Goal: Transaction & Acquisition: Purchase product/service

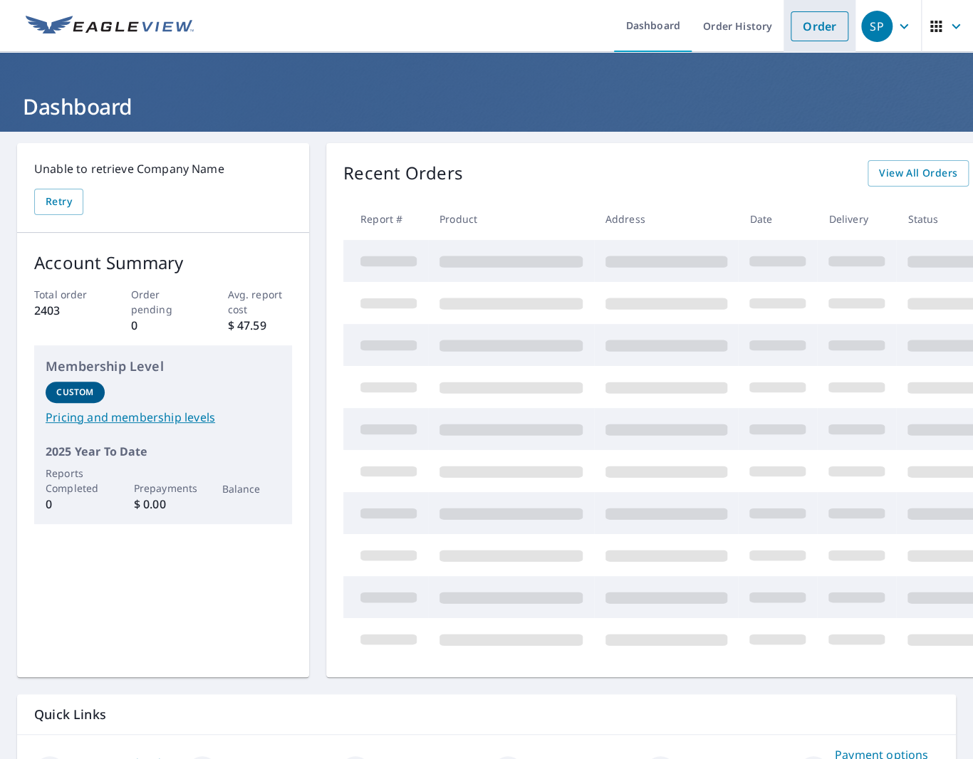
click at [806, 27] on link "Order" at bounding box center [820, 26] width 58 height 30
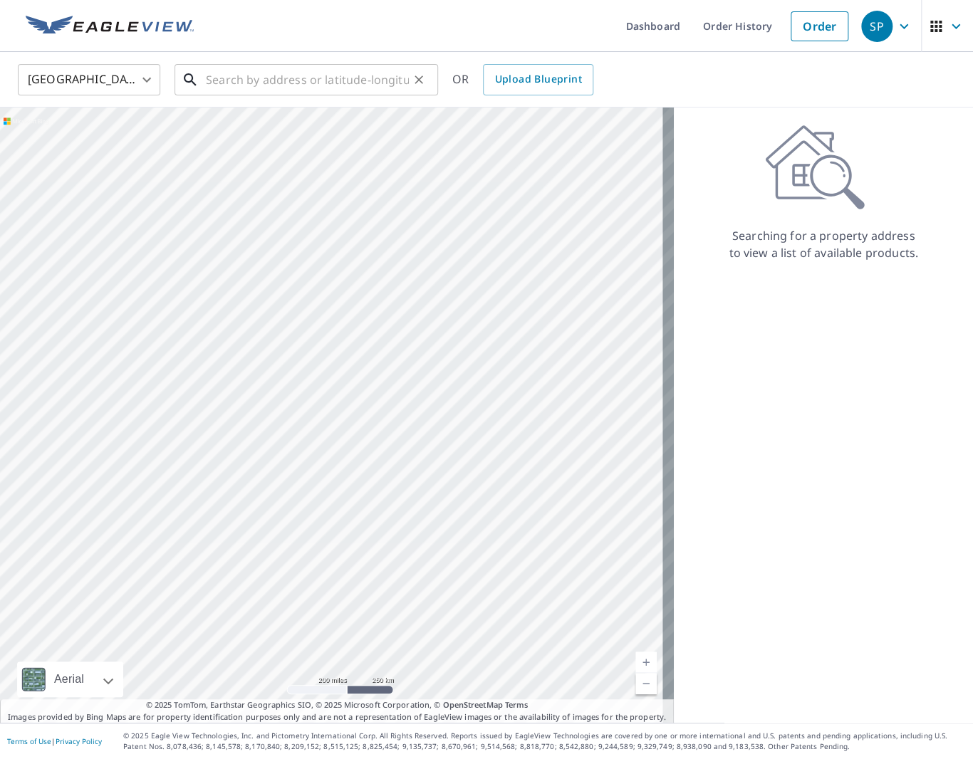
click at [330, 85] on input "text" at bounding box center [307, 80] width 203 height 40
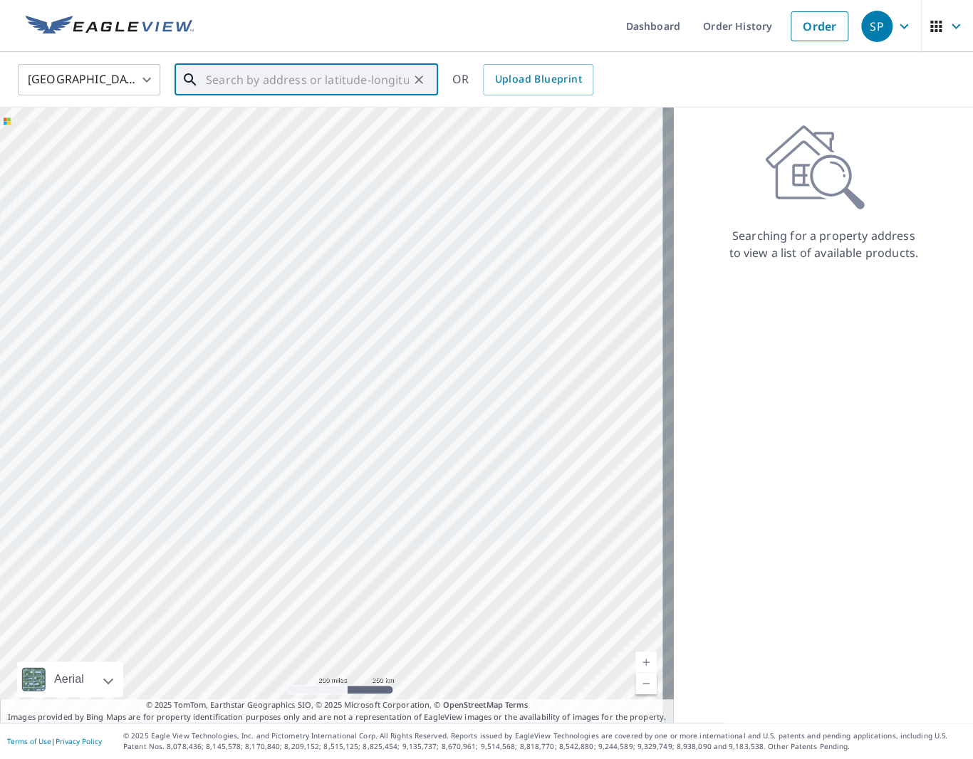
paste input "[STREET_ADDRESS][PERSON_NAME]"
click at [308, 120] on span "[STREET_ADDRESS]" at bounding box center [315, 121] width 224 height 17
type input "[STREET_ADDRESS][PERSON_NAME]"
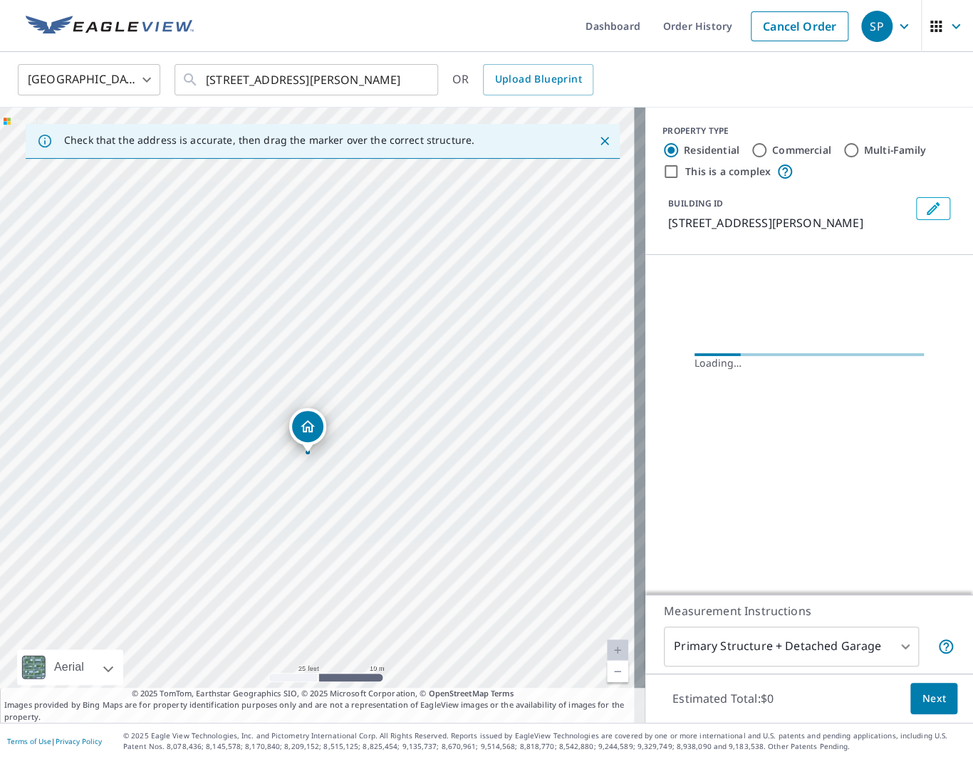
drag, startPoint x: 403, startPoint y: 393, endPoint x: 420, endPoint y: 368, distance: 30.4
click at [420, 368] on div "[STREET_ADDRESS][PERSON_NAME]" at bounding box center [322, 415] width 645 height 615
drag, startPoint x: 310, startPoint y: 434, endPoint x: 341, endPoint y: 442, distance: 31.6
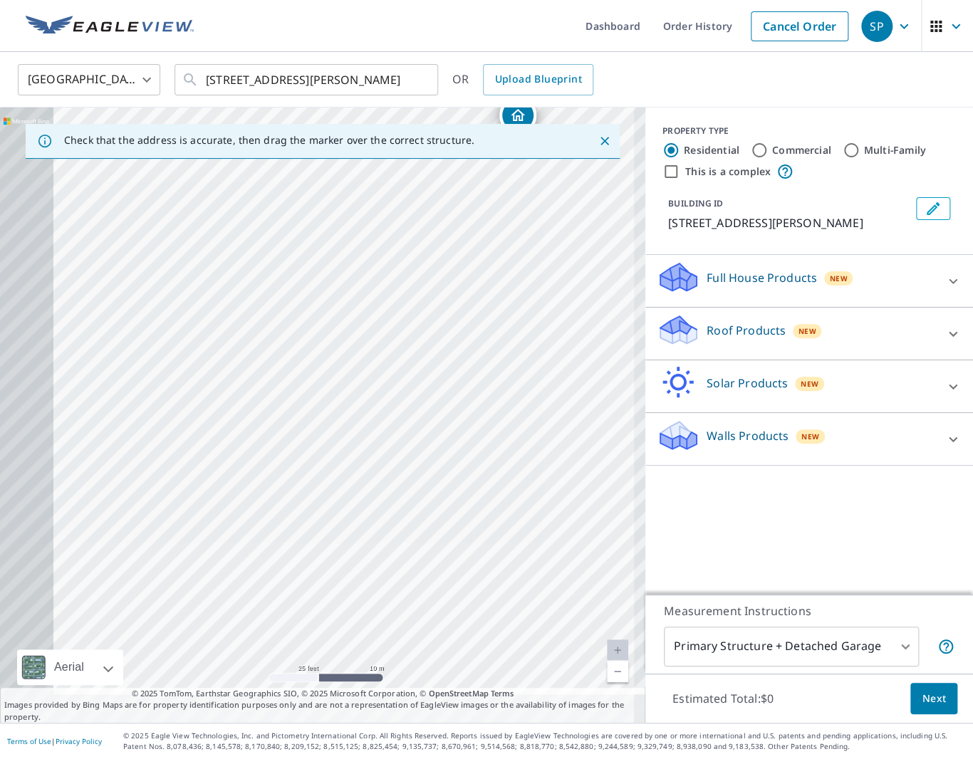
drag, startPoint x: 239, startPoint y: 612, endPoint x: 427, endPoint y: 358, distance: 316.1
click at [453, 324] on div "[STREET_ADDRESS][PERSON_NAME]" at bounding box center [322, 415] width 645 height 615
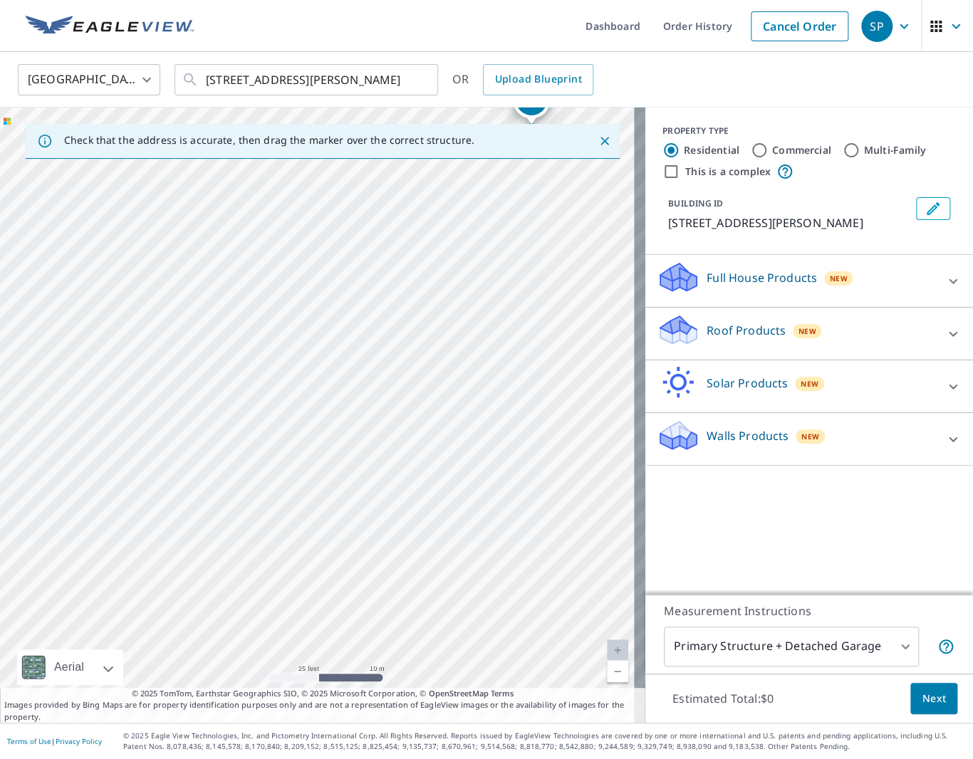
drag, startPoint x: 397, startPoint y: 386, endPoint x: 533, endPoint y: 290, distance: 166.6
click at [533, 290] on div "[STREET_ADDRESS][PERSON_NAME]" at bounding box center [322, 415] width 645 height 615
drag, startPoint x: 514, startPoint y: 351, endPoint x: 348, endPoint y: 481, distance: 211.2
click at [348, 481] on div "[STREET_ADDRESS][PERSON_NAME]" at bounding box center [322, 415] width 645 height 615
click at [708, 175] on label "This is a complex" at bounding box center [727, 172] width 85 height 14
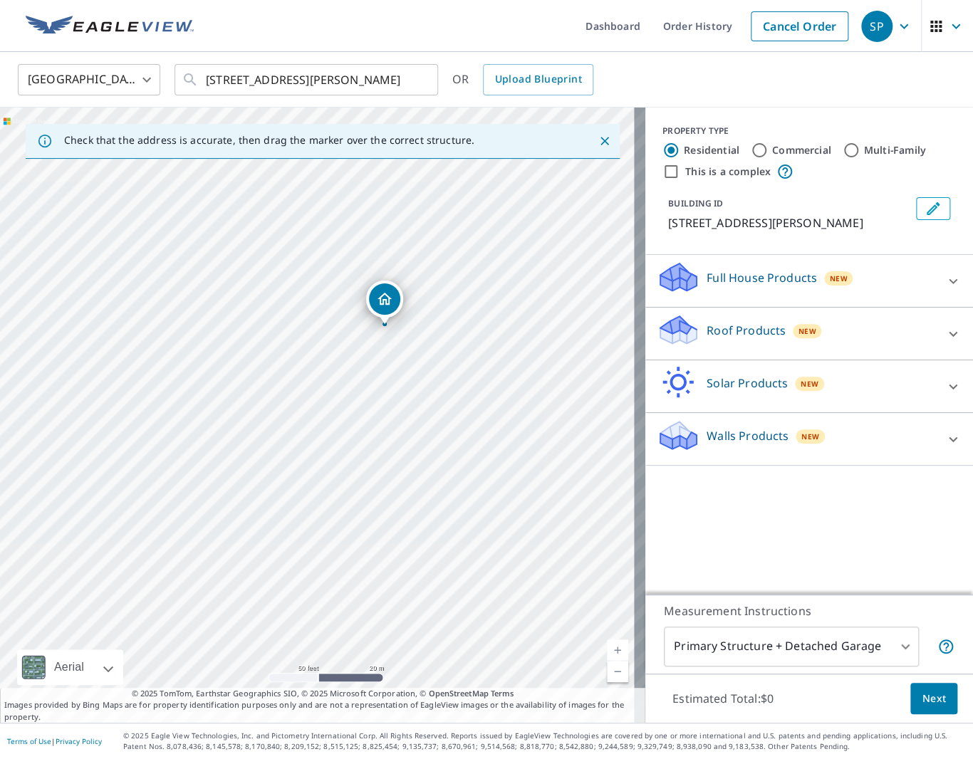
click at [680, 175] on input "This is a complex" at bounding box center [671, 171] width 17 height 17
checkbox input "true"
radio input "false"
radio input "true"
type input "4"
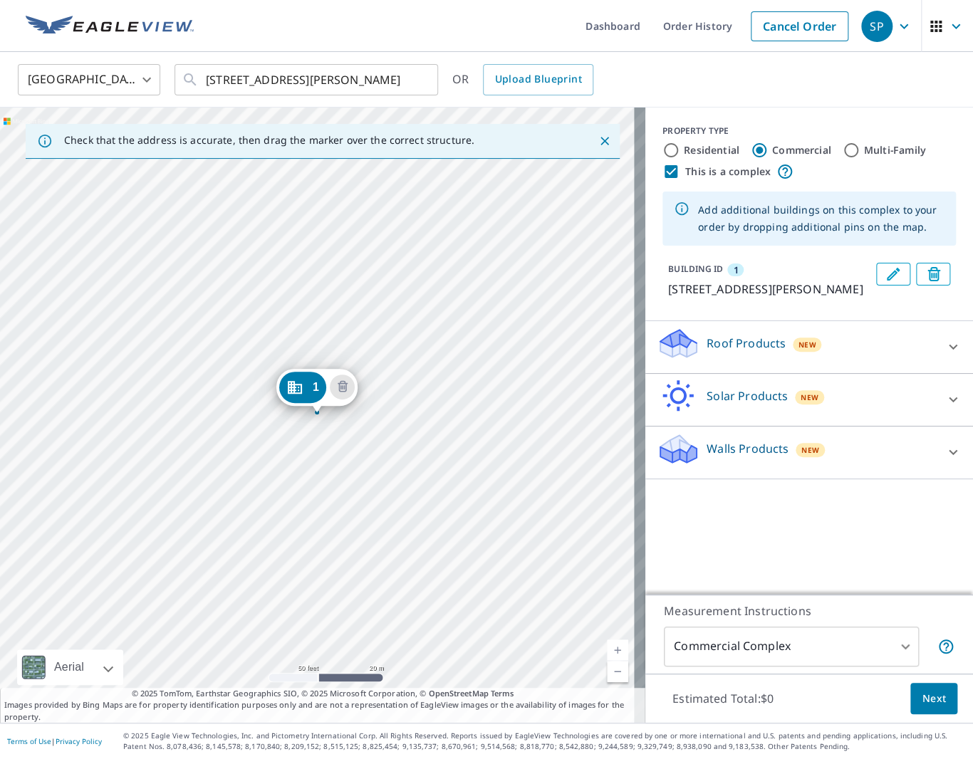
click at [718, 173] on label "This is a complex" at bounding box center [727, 172] width 85 height 14
click at [680, 173] on input "This is a complex" at bounding box center [671, 171] width 17 height 17
checkbox input "false"
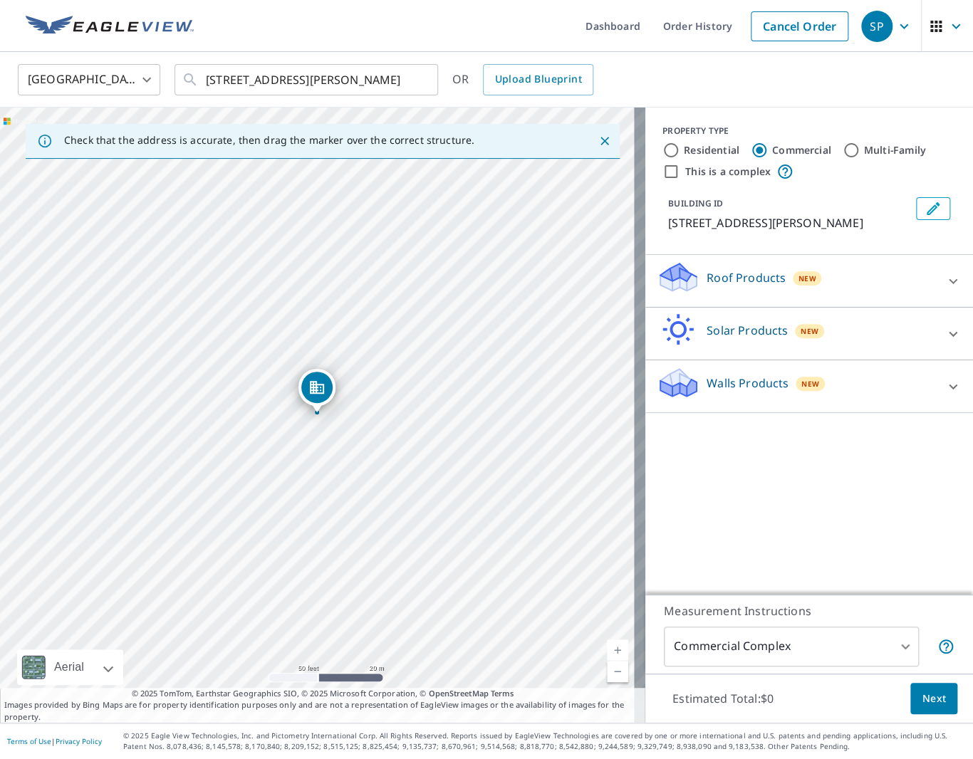
click at [945, 290] on icon at bounding box center [953, 281] width 17 height 17
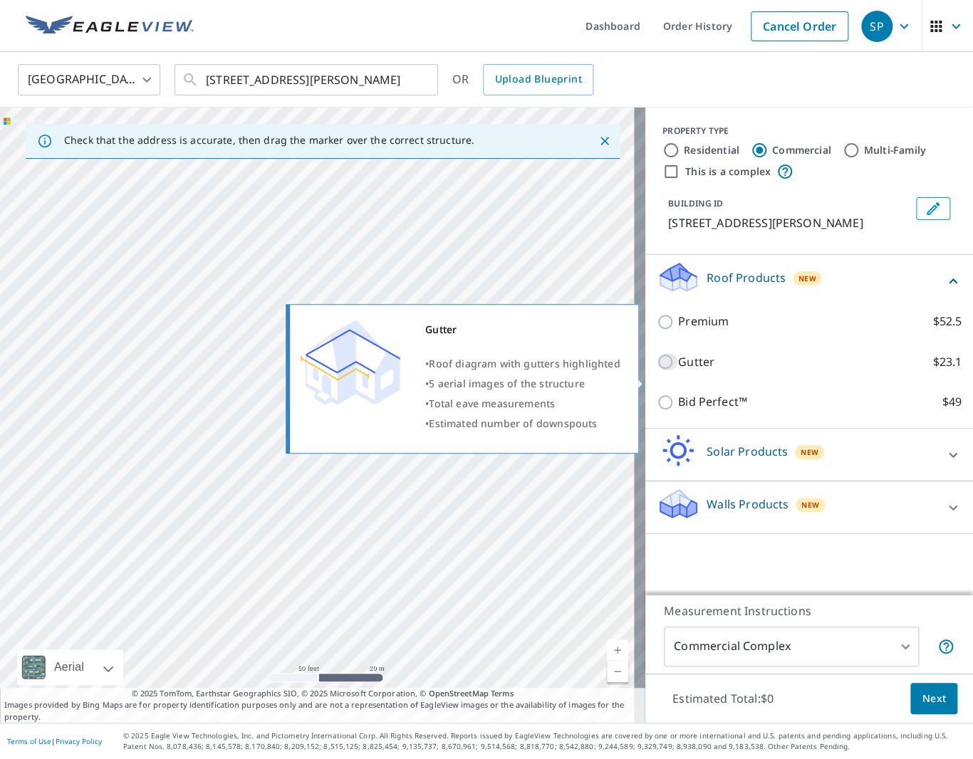
click at [660, 370] on input "Gutter $23.1" at bounding box center [667, 361] width 21 height 17
checkbox input "true"
type input "2"
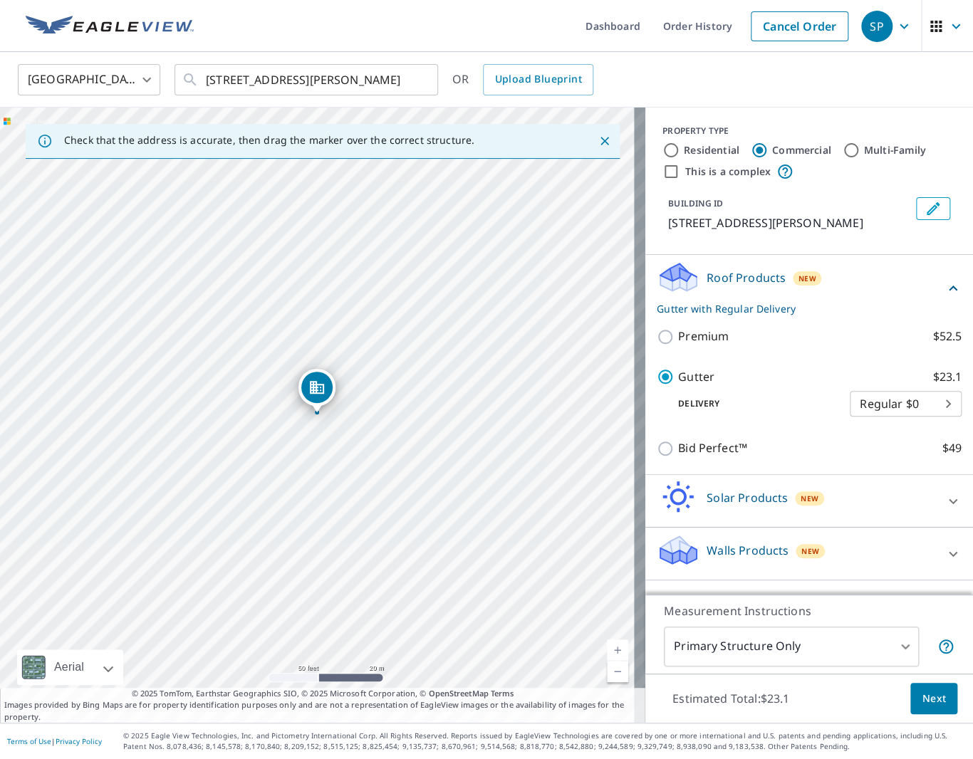
click at [916, 200] on button "Edit building 1" at bounding box center [933, 208] width 34 height 23
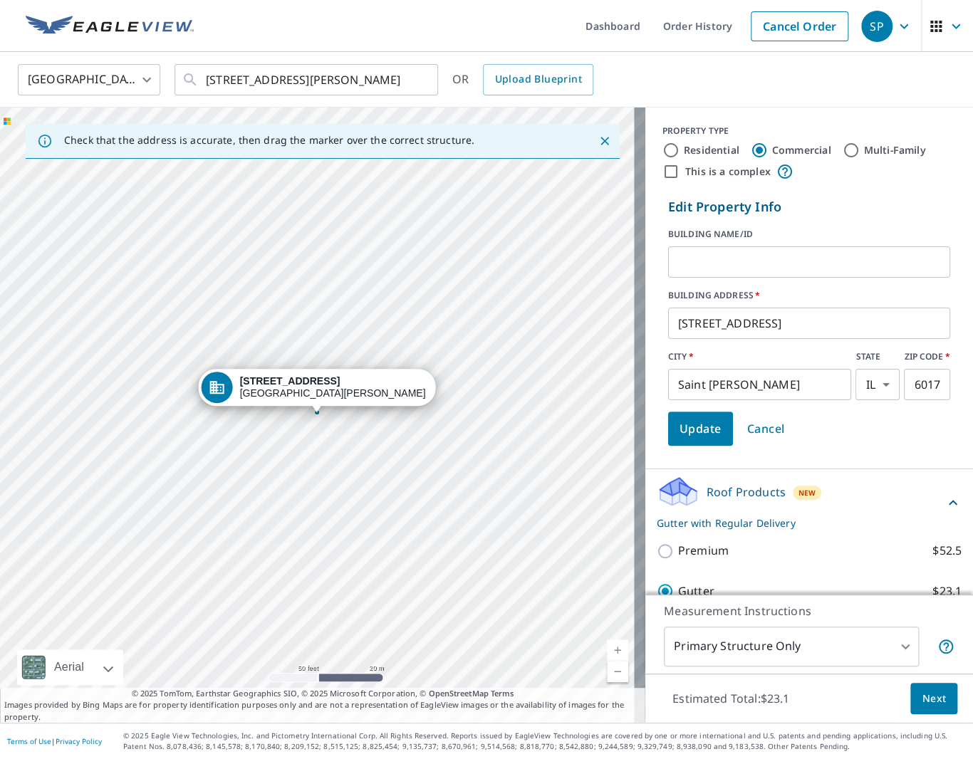
click at [741, 251] on input "text" at bounding box center [809, 262] width 282 height 40
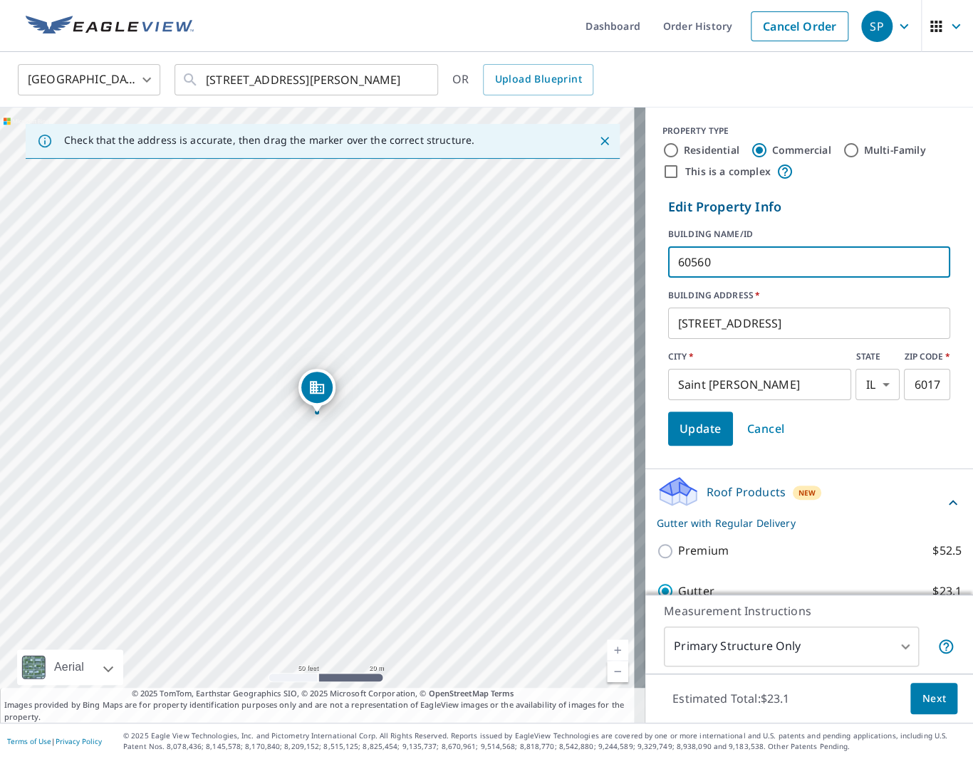
type input "60560"
click at [706, 428] on span "Update" at bounding box center [701, 429] width 42 height 20
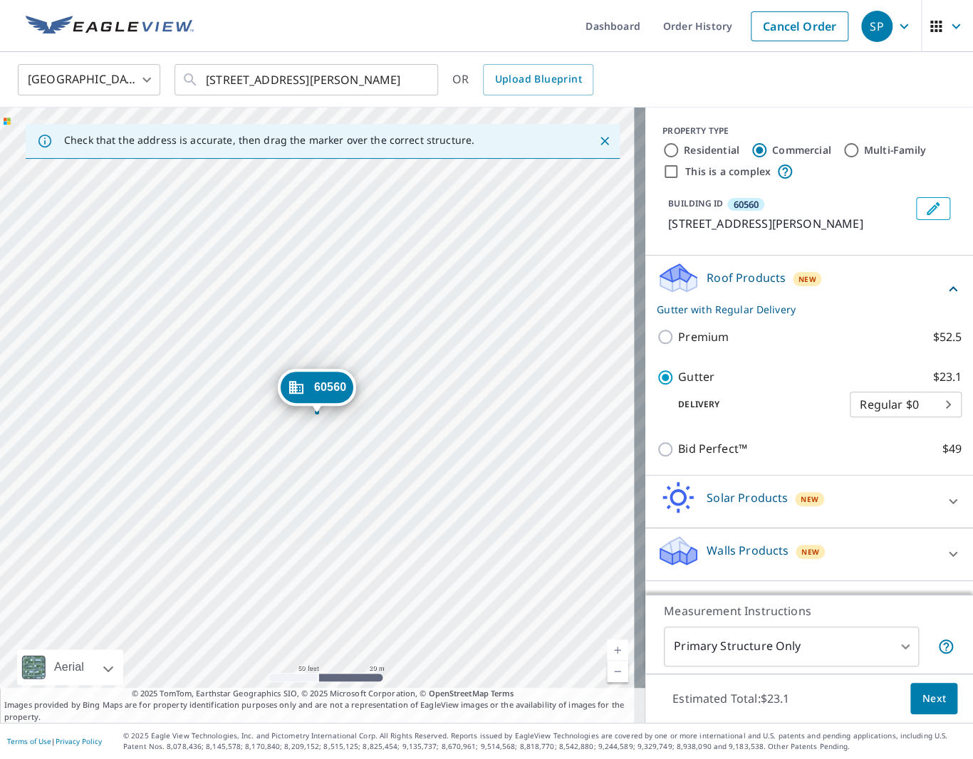
scroll to position [3, 0]
click at [923, 695] on span "Next" at bounding box center [934, 699] width 24 height 18
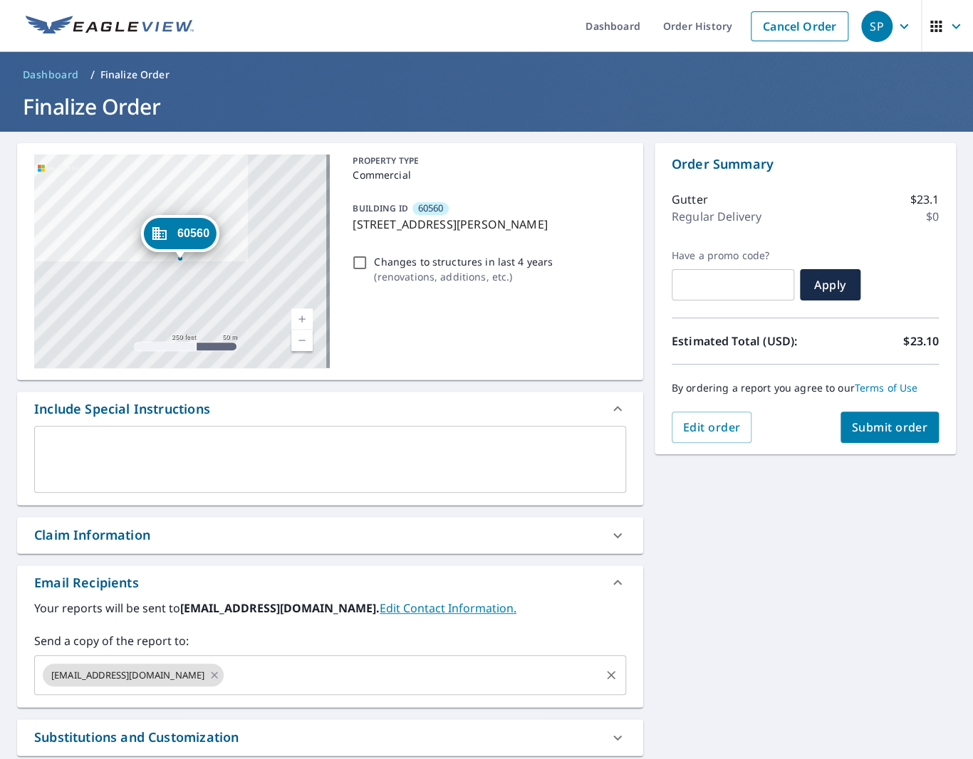
click at [271, 665] on input "text" at bounding box center [412, 675] width 372 height 27
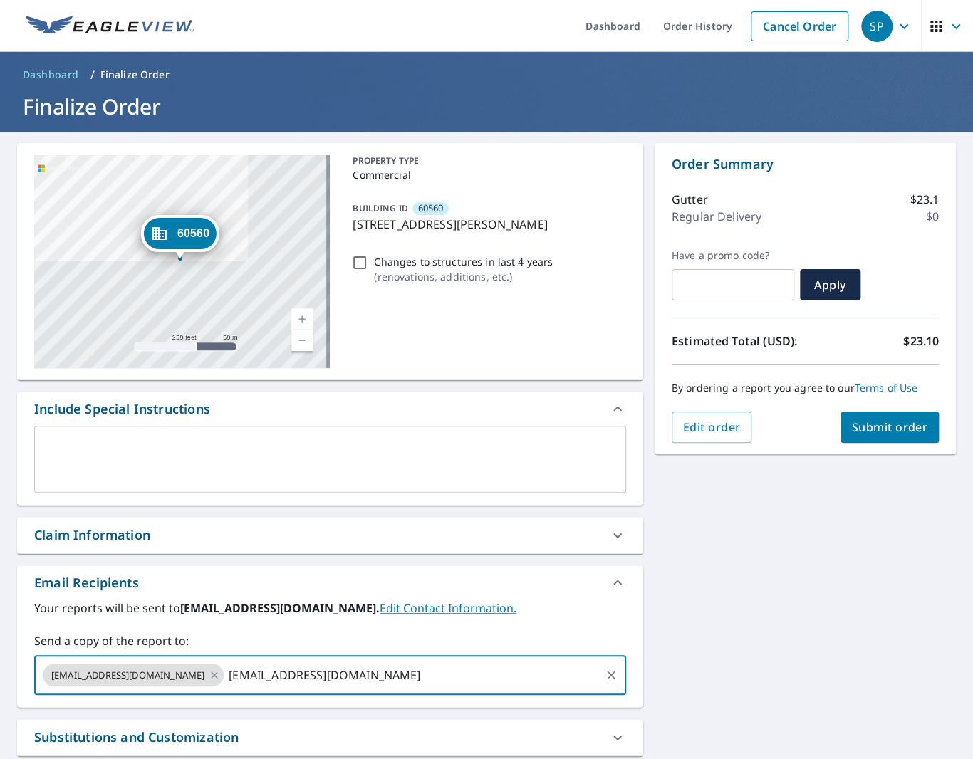
type input "[EMAIL_ADDRESS][DOMAIN_NAME]"
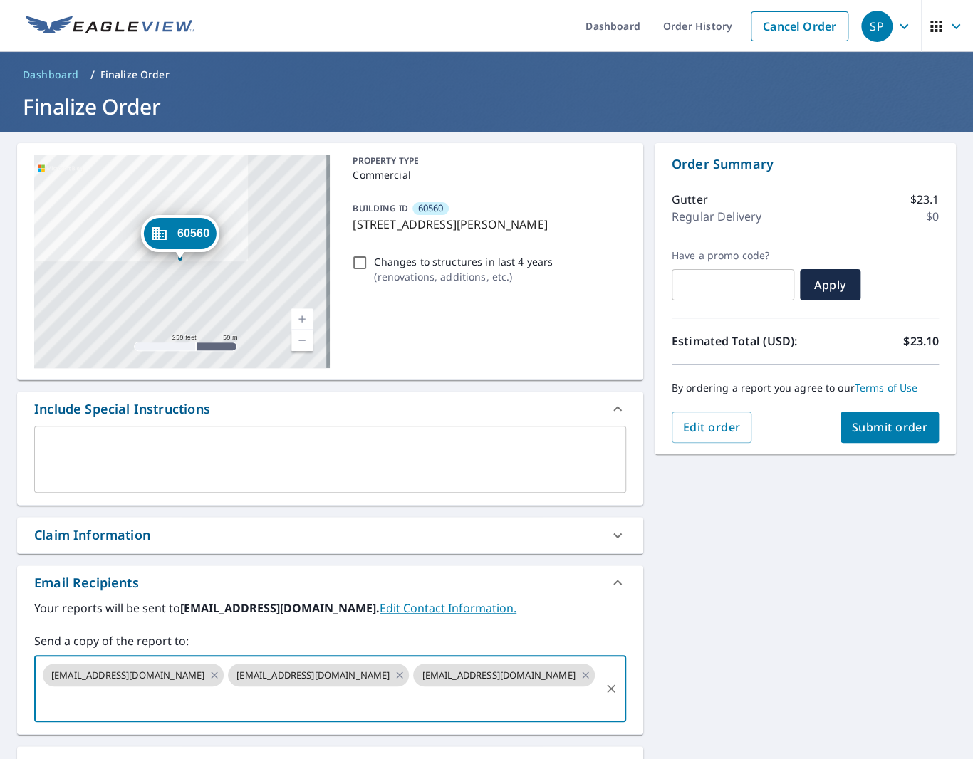
click at [833, 488] on div "60560 [STREET_ADDRESS][GEOGRAPHIC_DATA][PERSON_NAME] A standard road map Aerial…" at bounding box center [486, 518] width 973 height 772
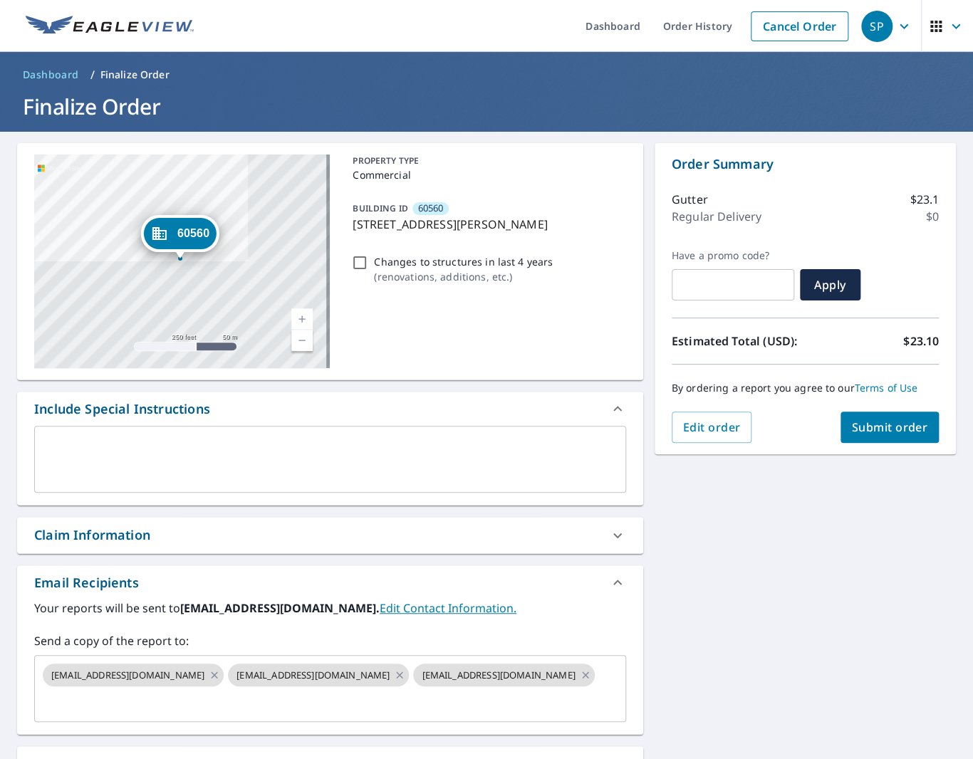
click at [675, 655] on div "60560 [STREET_ADDRESS][GEOGRAPHIC_DATA][PERSON_NAME] A standard road map Aerial…" at bounding box center [486, 518] width 973 height 772
click at [609, 539] on icon at bounding box center [617, 535] width 17 height 17
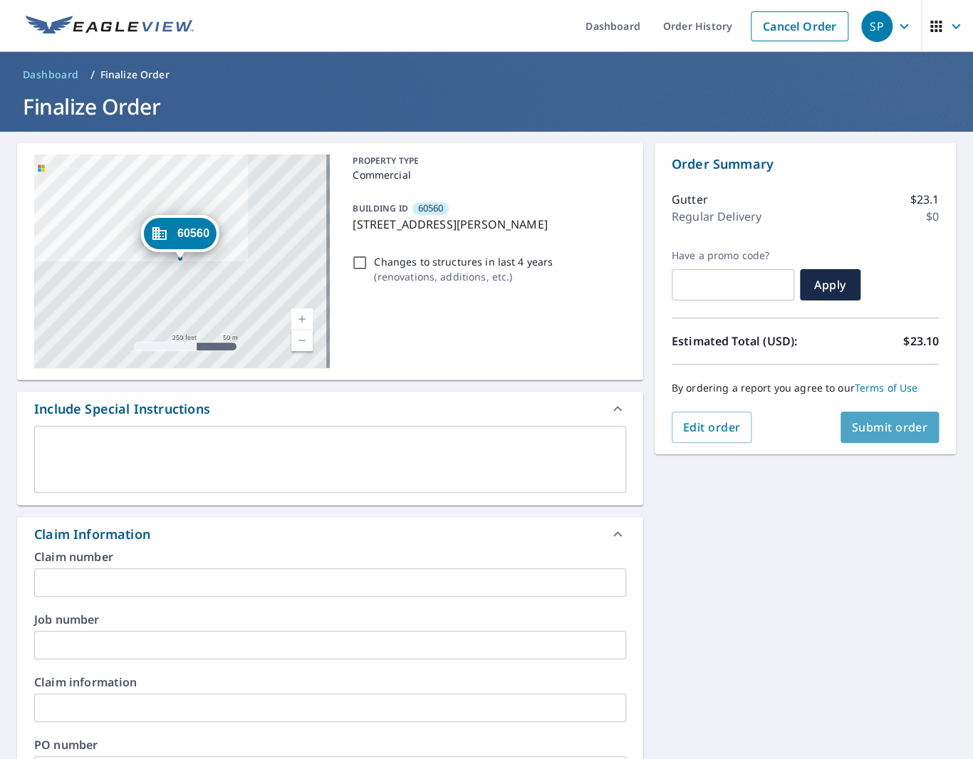
click at [879, 417] on button "Submit order" at bounding box center [890, 427] width 99 height 31
